Goal: Book appointment/travel/reservation

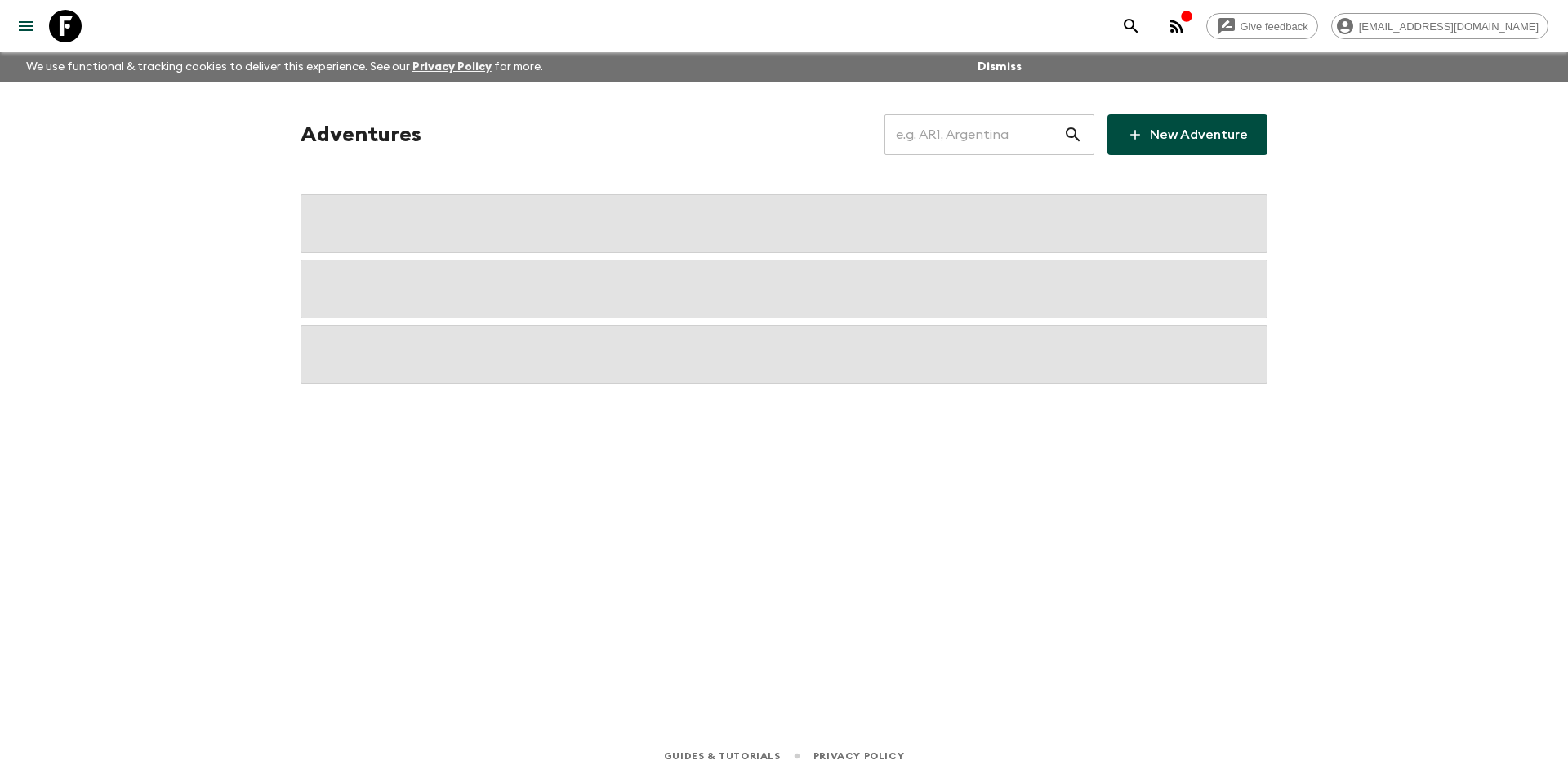
click at [1009, 120] on input "text" at bounding box center [974, 134] width 178 height 46
click at [990, 140] on input "text" at bounding box center [974, 134] width 178 height 46
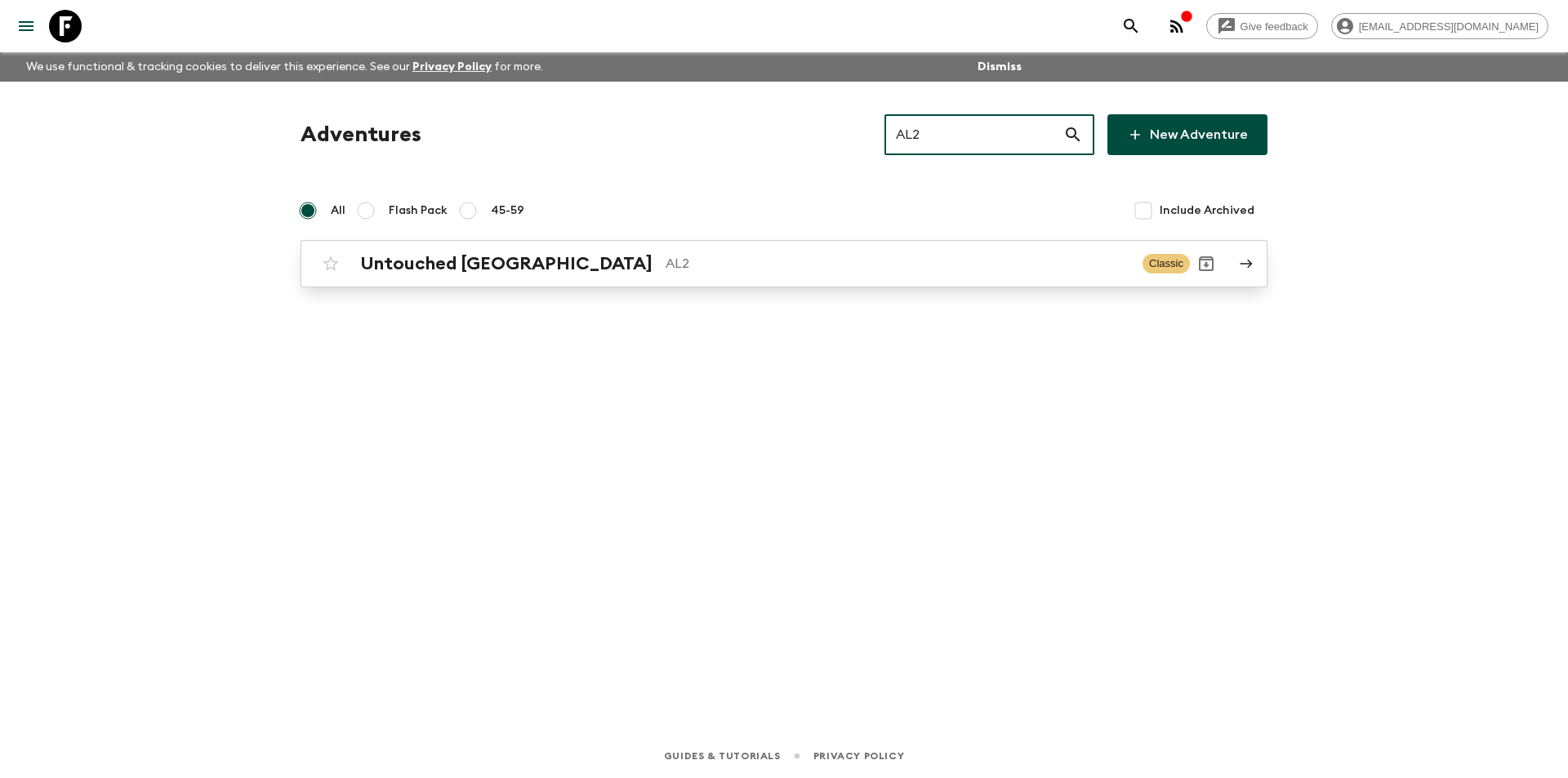
type input "AL2"
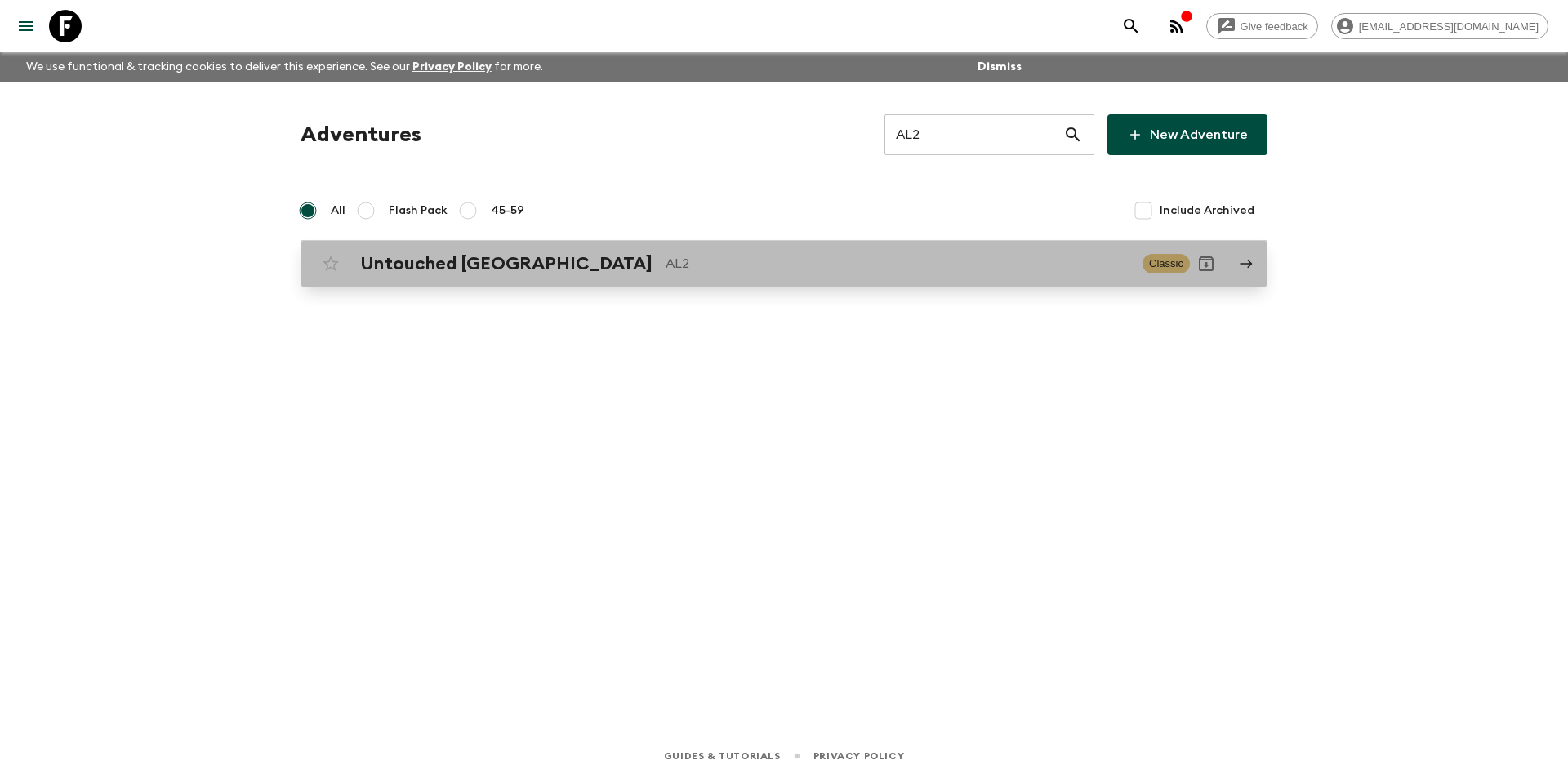
click at [695, 276] on div "Untouched Albania AL2 Classic" at bounding box center [752, 263] width 876 height 33
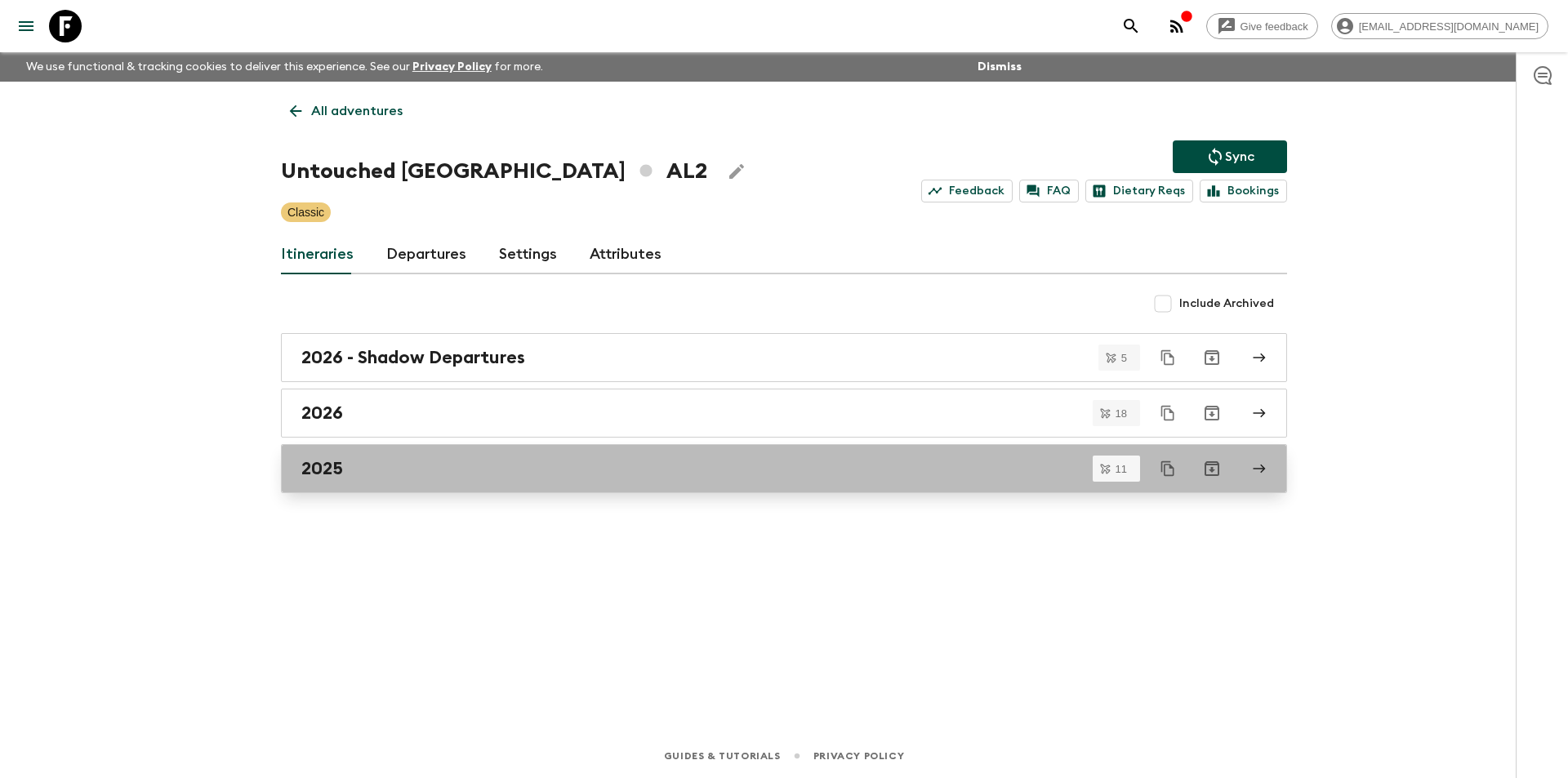
click at [463, 474] on div "2025" at bounding box center [769, 468] width 934 height 21
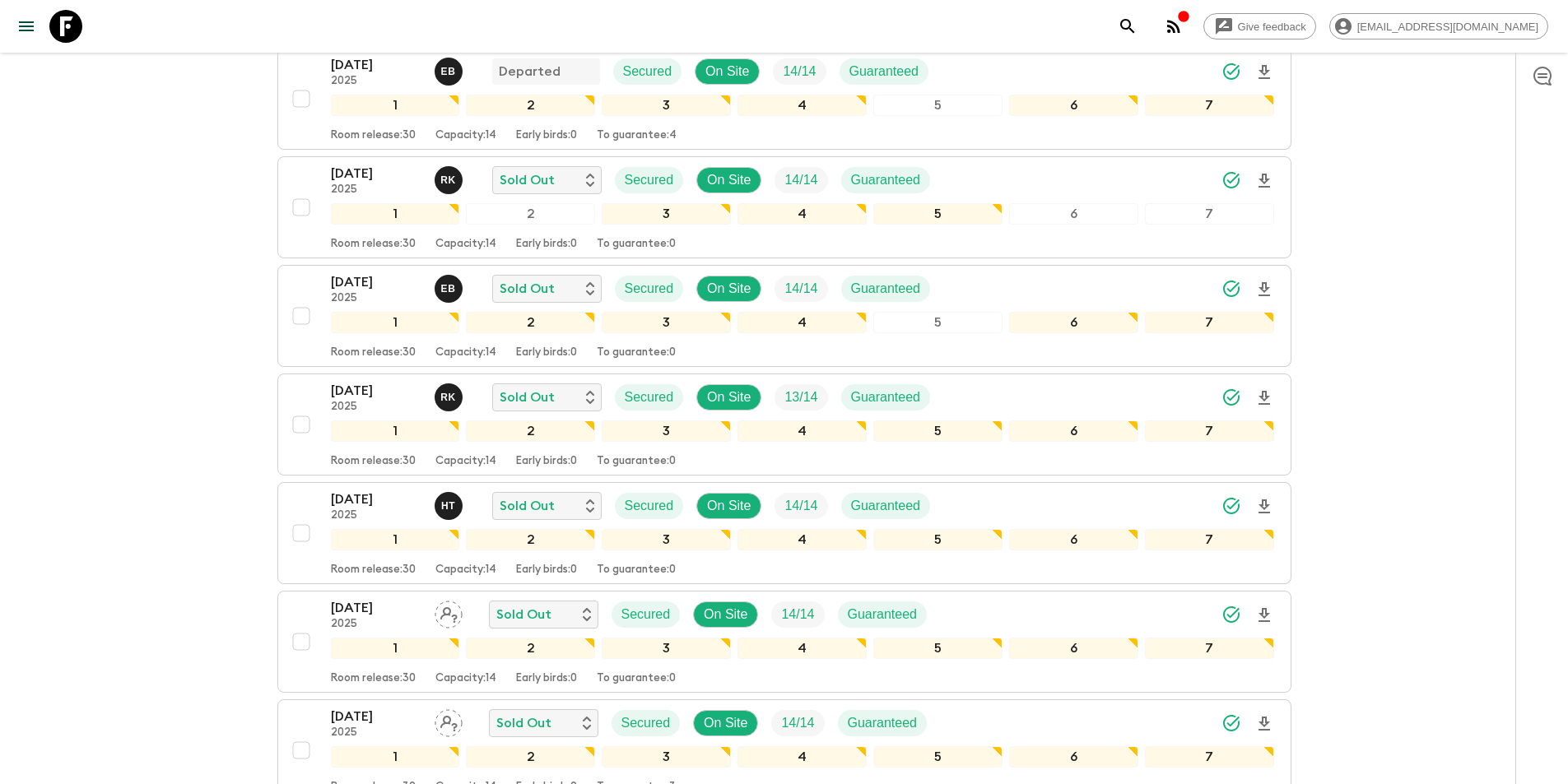
scroll to position [823, 0]
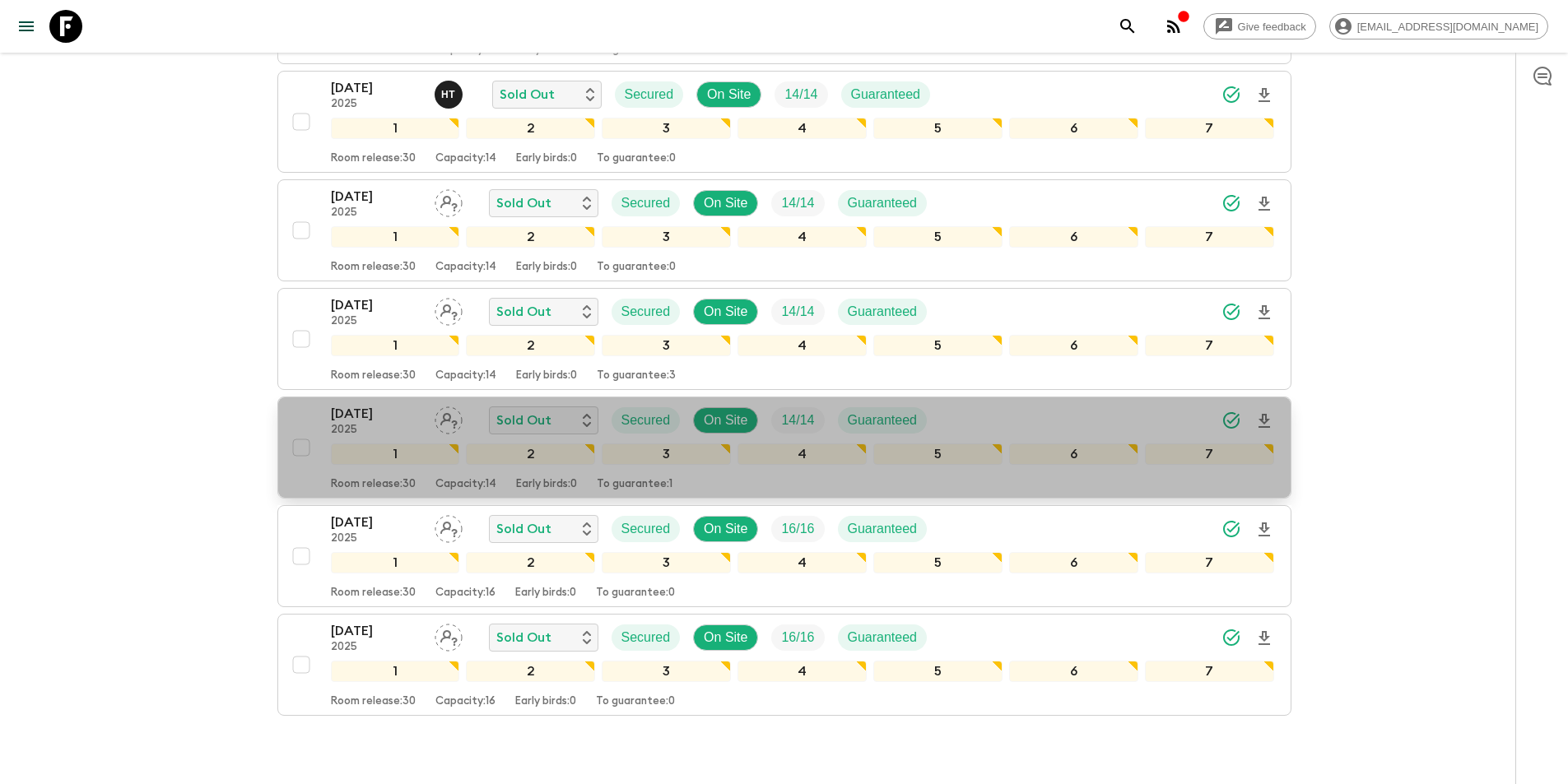
click at [368, 426] on p "2025" at bounding box center [376, 430] width 90 height 13
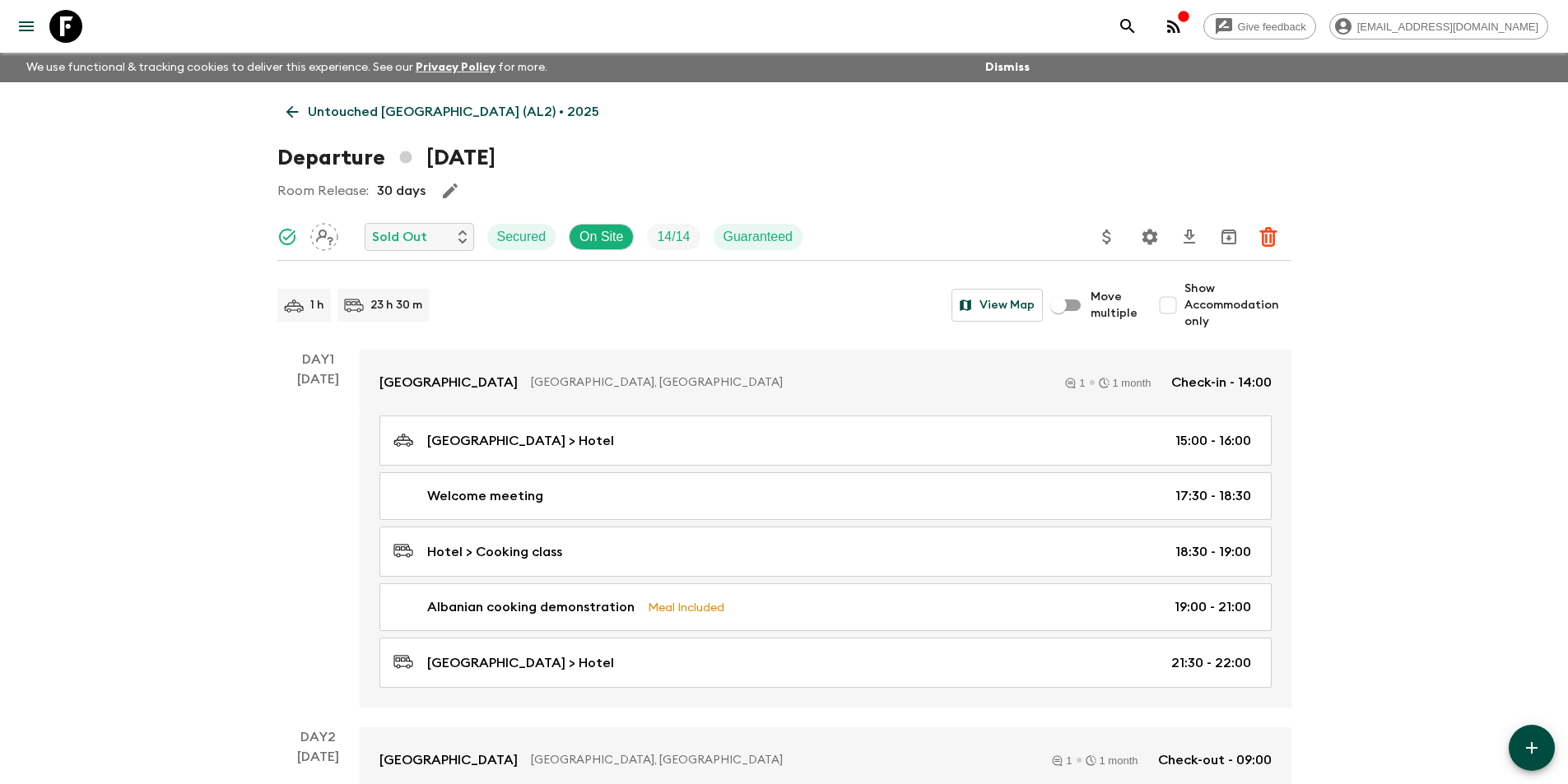
click at [290, 122] on link "Untouched [GEOGRAPHIC_DATA] (AL2) • 2025" at bounding box center [443, 111] width 331 height 33
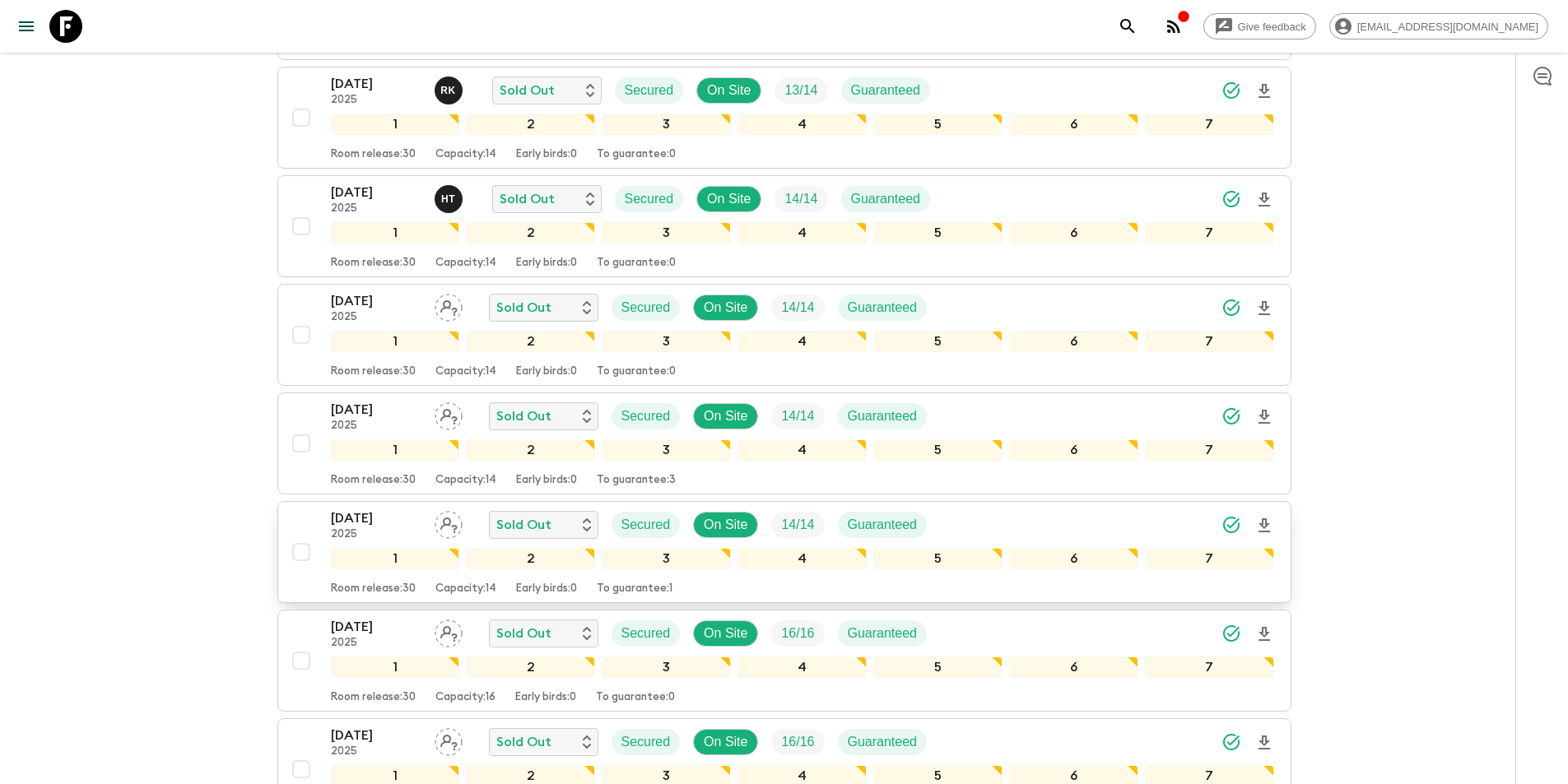
scroll to position [904, 0]
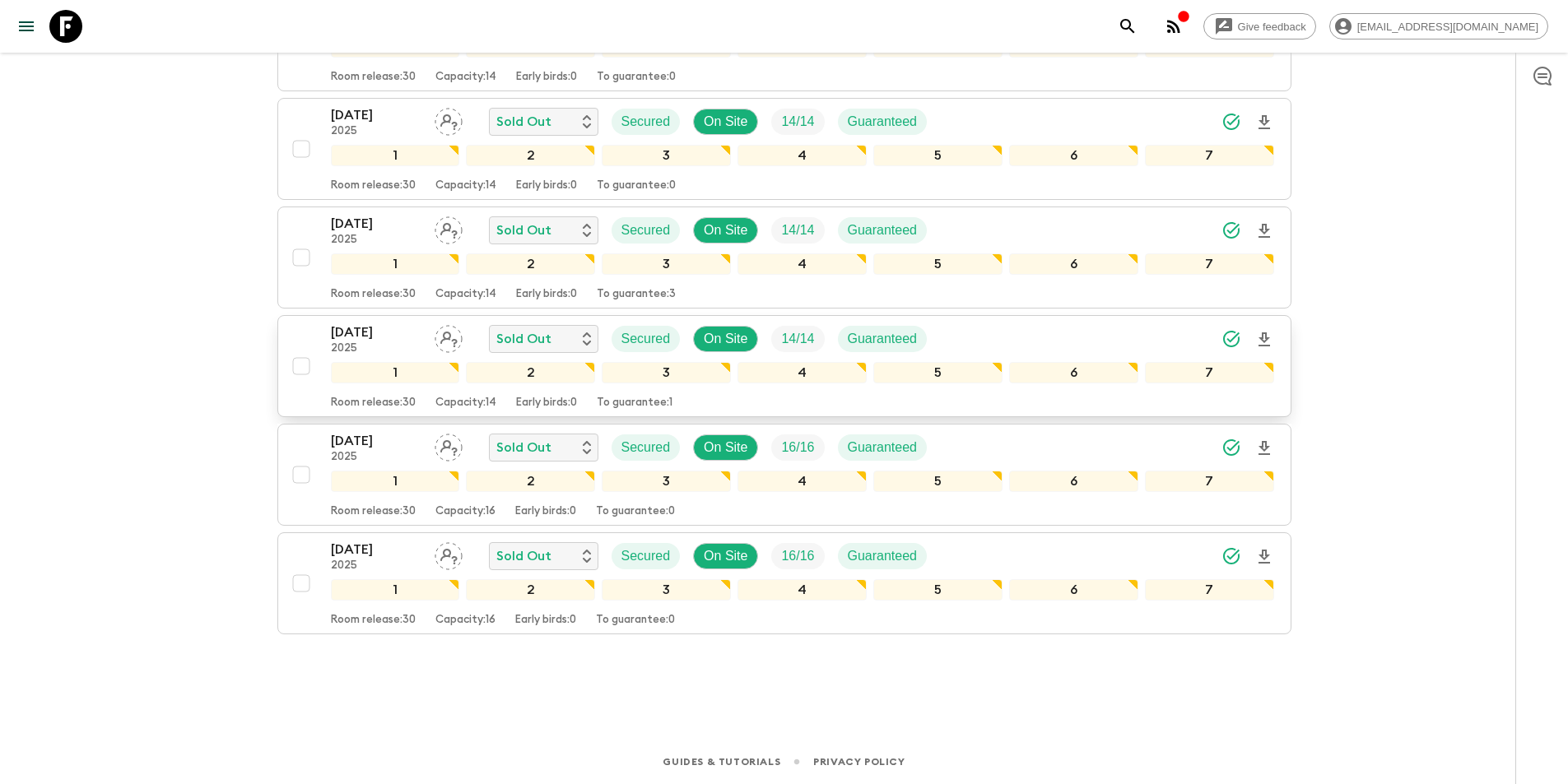
click at [345, 351] on p "2025" at bounding box center [376, 349] width 90 height 13
